Goal: Task Accomplishment & Management: Complete application form

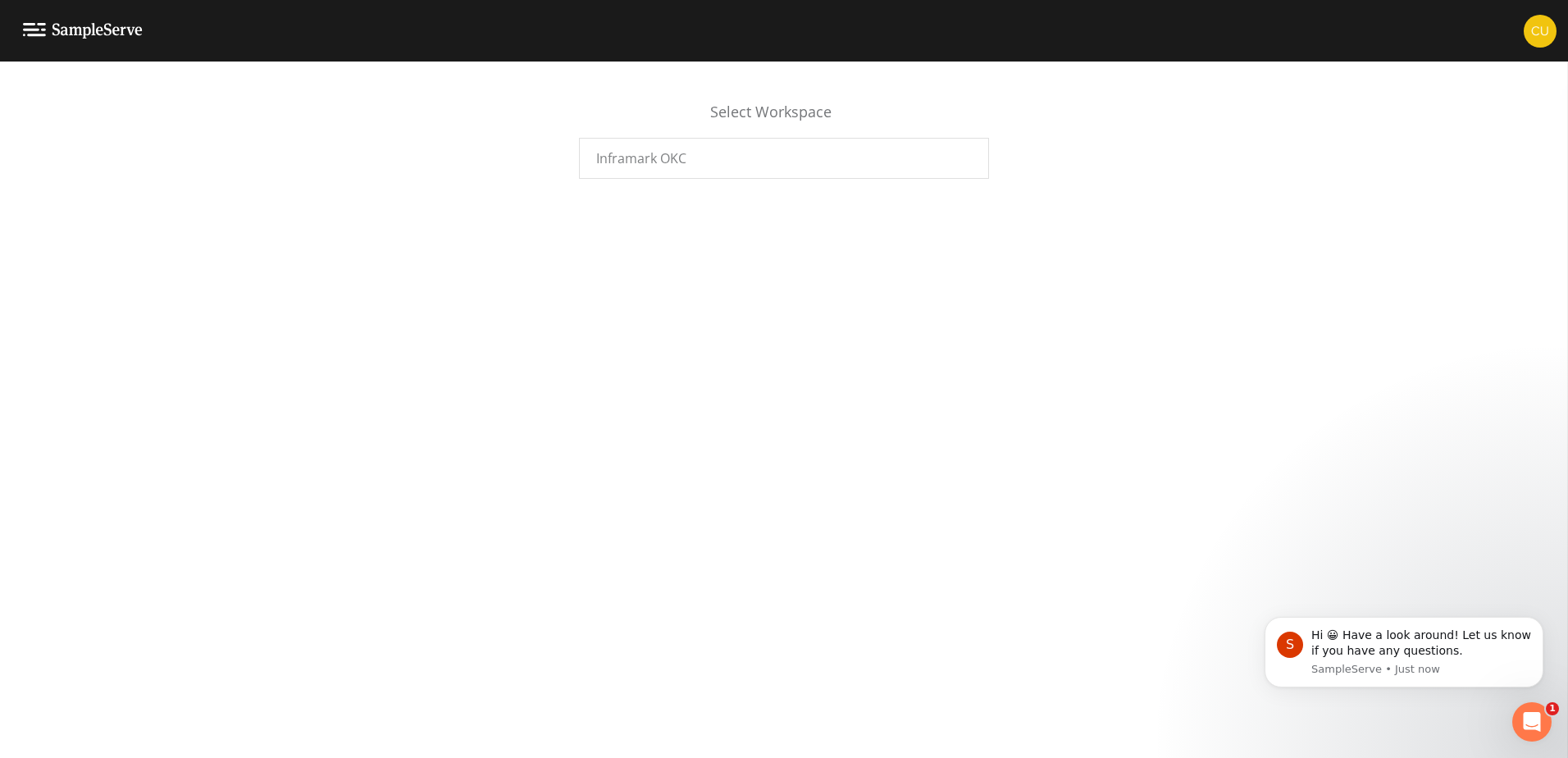
click at [1533, 44] on img at bounding box center [1541, 31] width 33 height 33
click at [1507, 129] on span "User Profile" at bounding box center [1507, 126] width 73 height 20
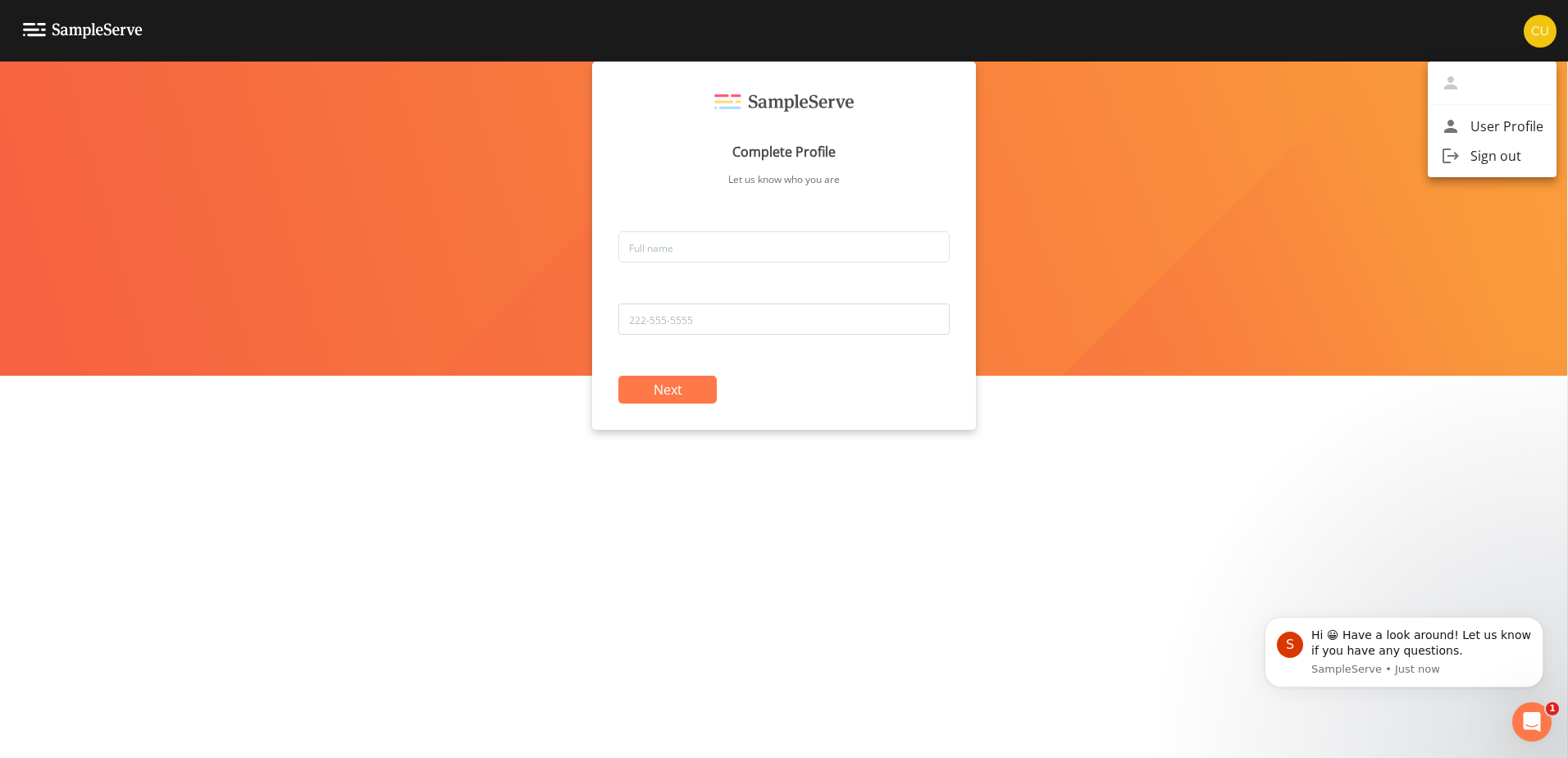
click at [760, 247] on div at bounding box center [784, 379] width 1568 height 758
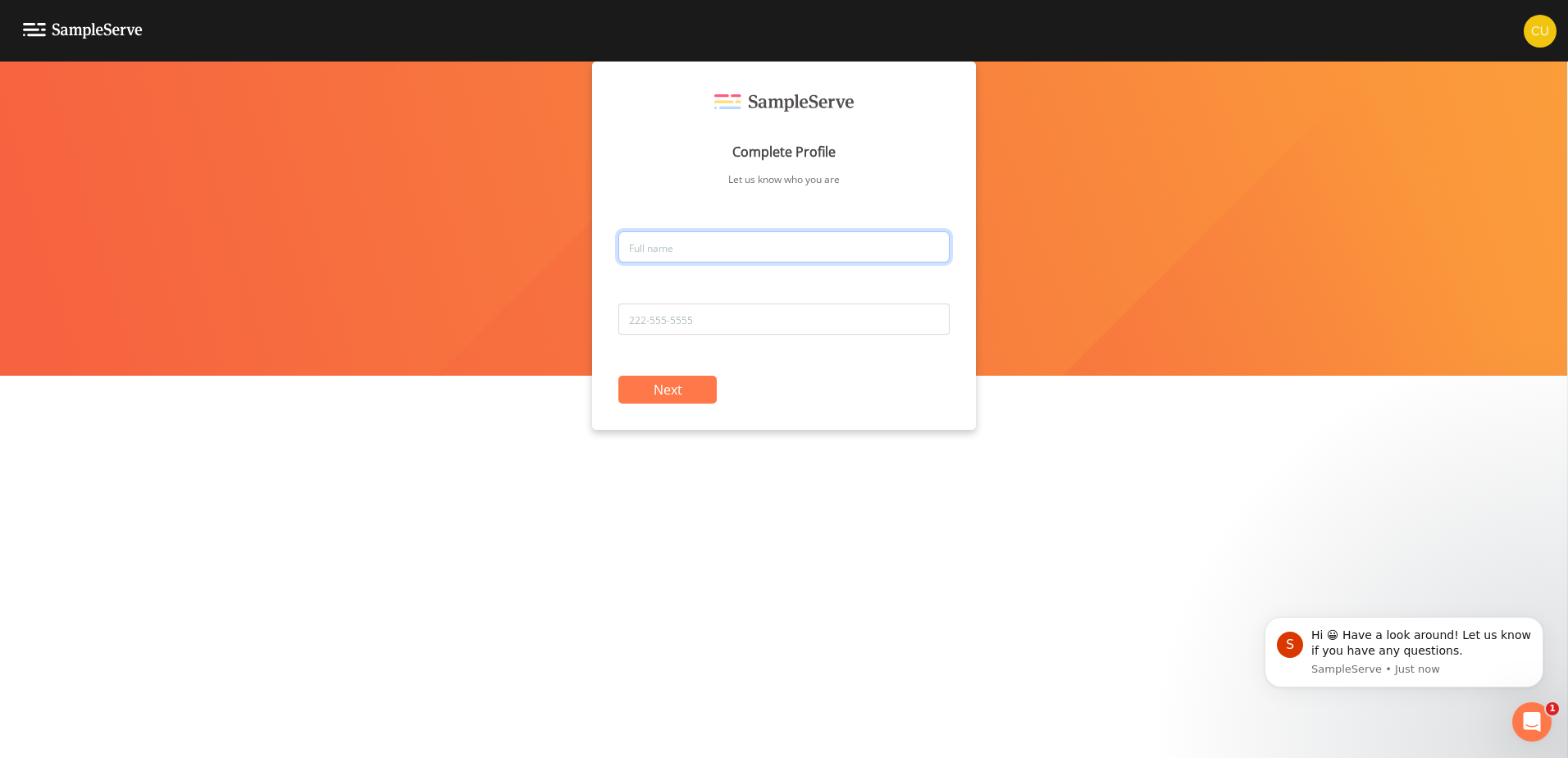
click at [714, 256] on input "text" at bounding box center [784, 246] width 332 height 31
type input "[PERSON_NAME]"
click at [646, 316] on input "tel" at bounding box center [784, 319] width 332 height 31
type input "4053976353"
click at [670, 384] on button "Next" at bounding box center [667, 389] width 98 height 28
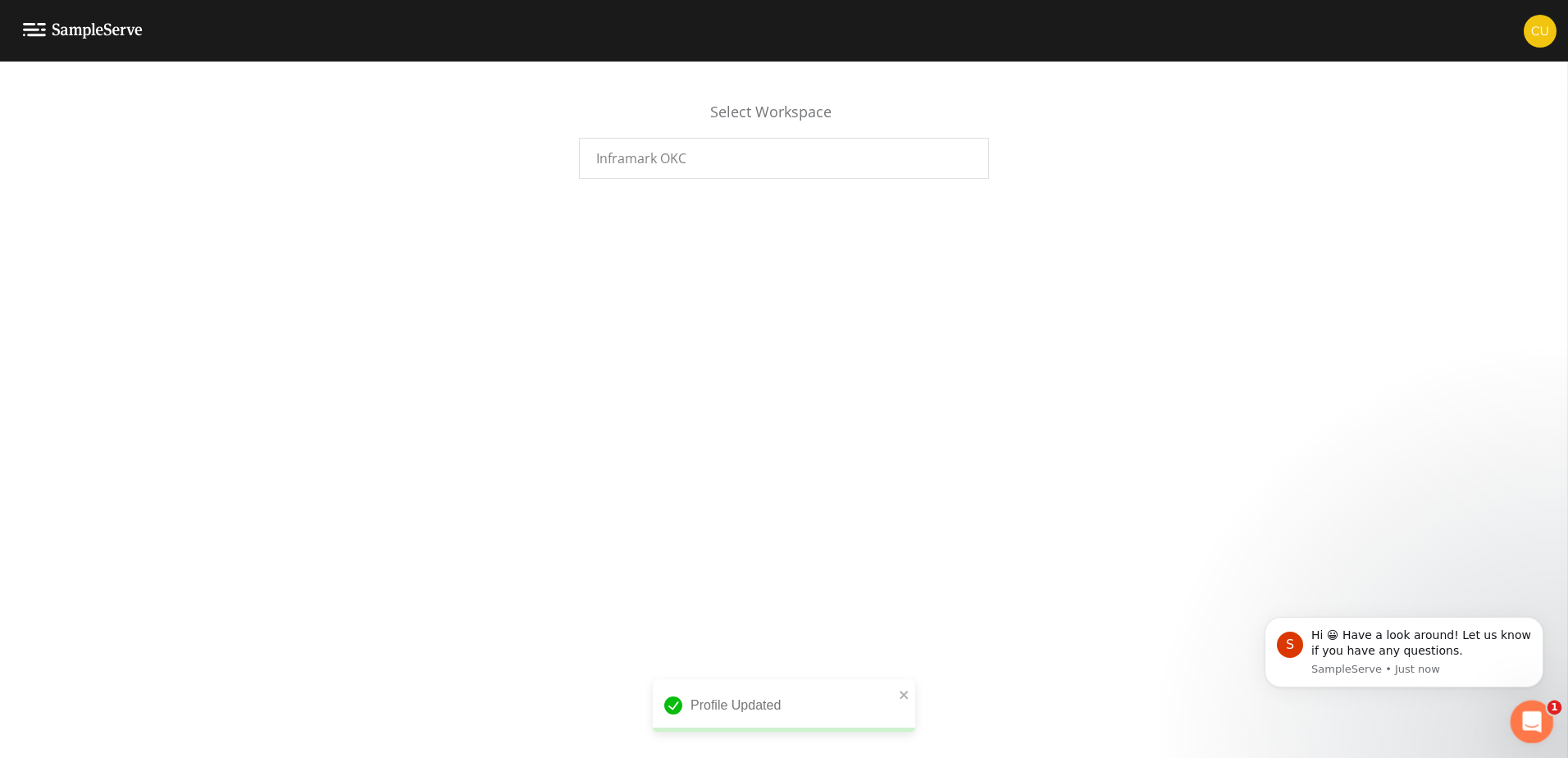
click at [1527, 716] on icon "Open Intercom Messenger" at bounding box center [1530, 720] width 27 height 27
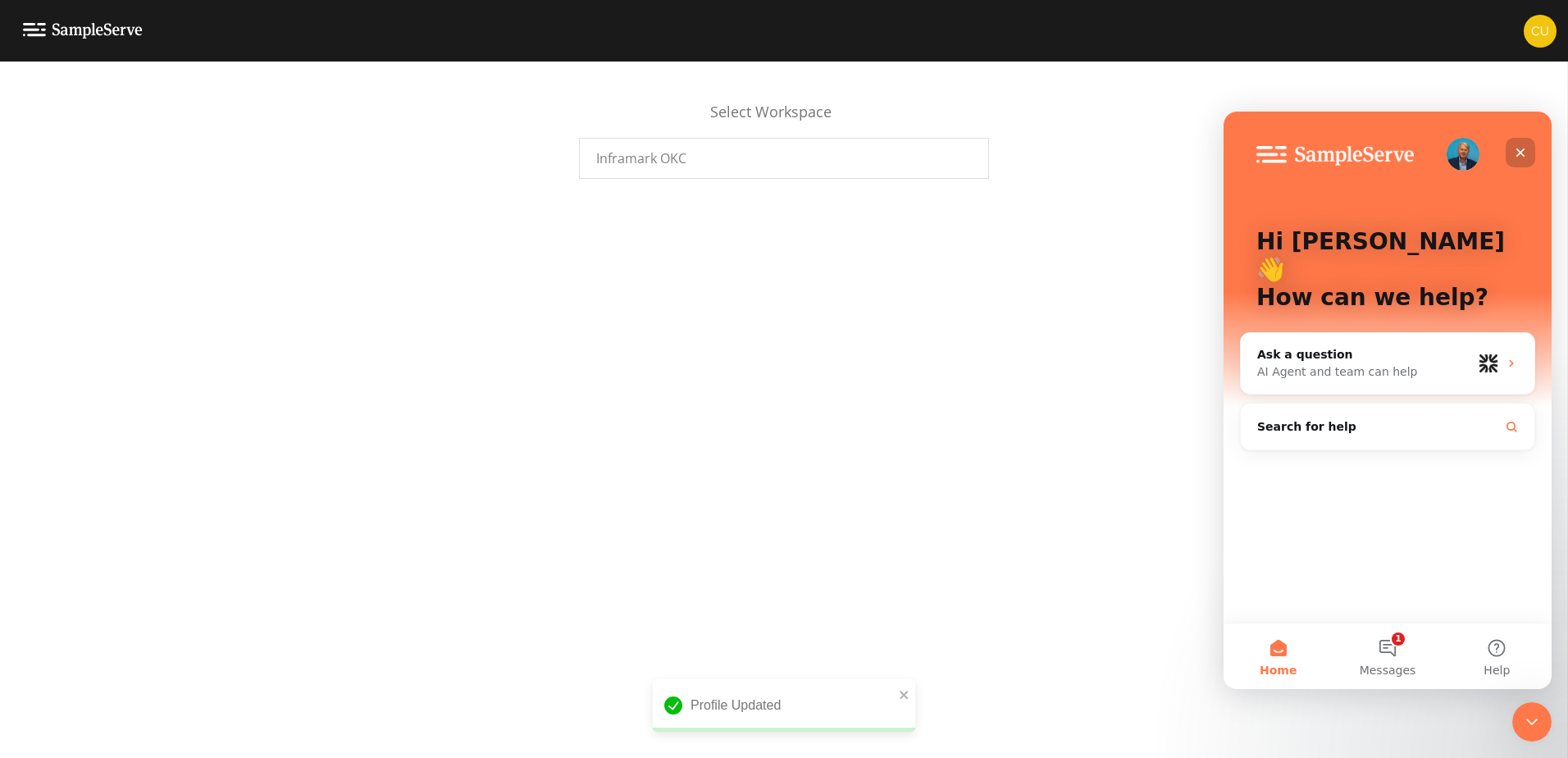
click at [1523, 143] on div "Close" at bounding box center [1521, 153] width 29 height 29
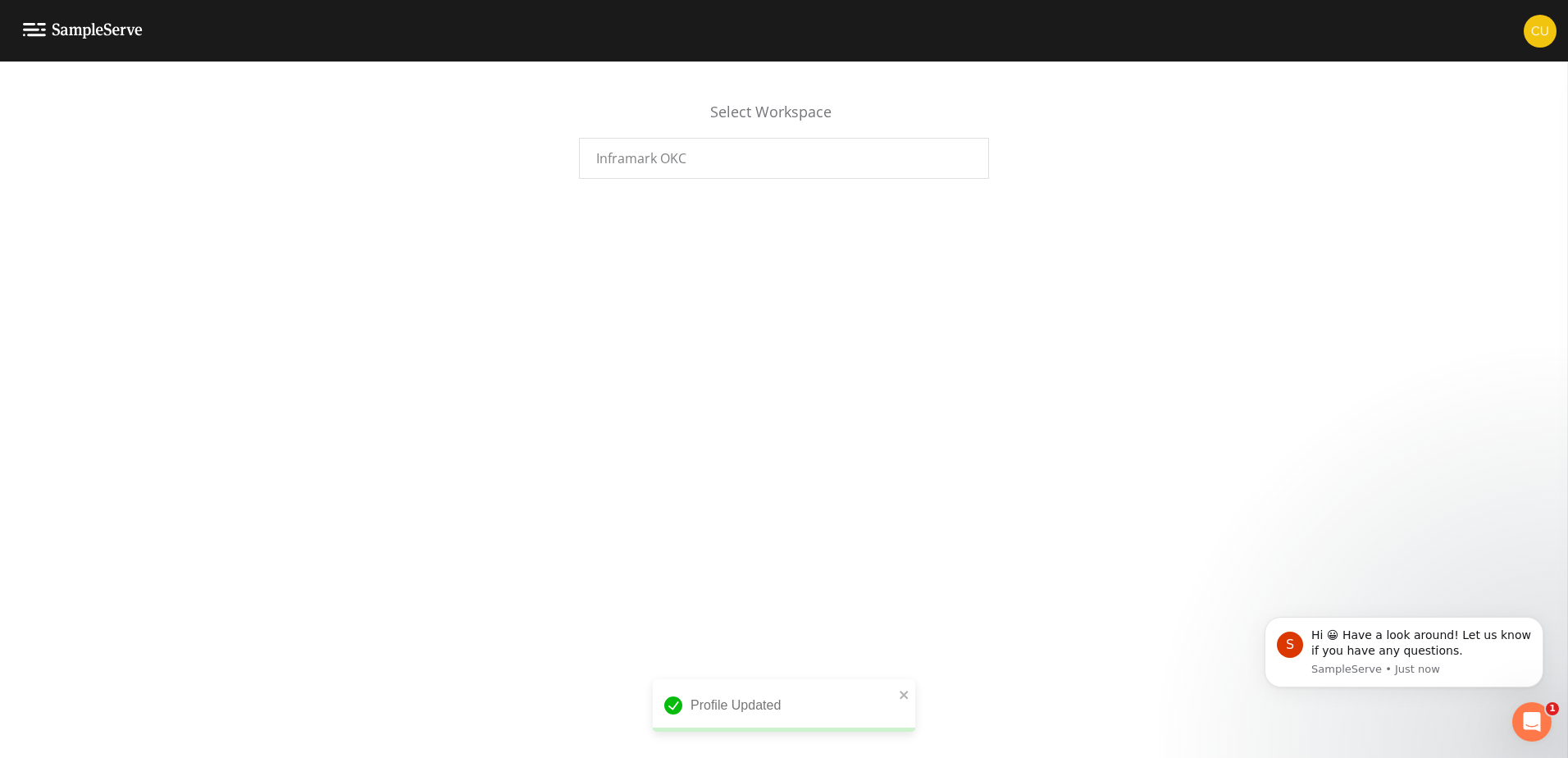
click at [1558, 30] on div at bounding box center [784, 31] width 1568 height 62
click at [1549, 28] on img at bounding box center [1541, 31] width 33 height 33
click at [1371, 143] on div at bounding box center [784, 379] width 1568 height 758
click at [666, 154] on span "Inframark OKC" at bounding box center [641, 158] width 90 height 20
